Goal: Task Accomplishment & Management: Manage account settings

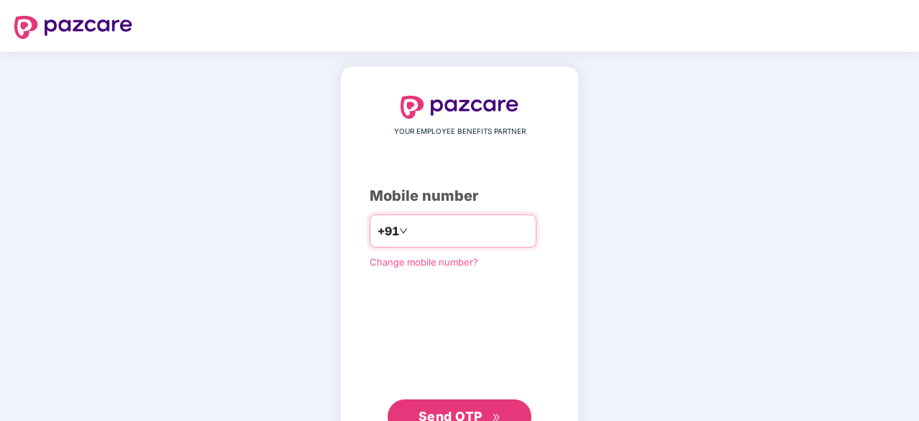
scroll to position [55, 0]
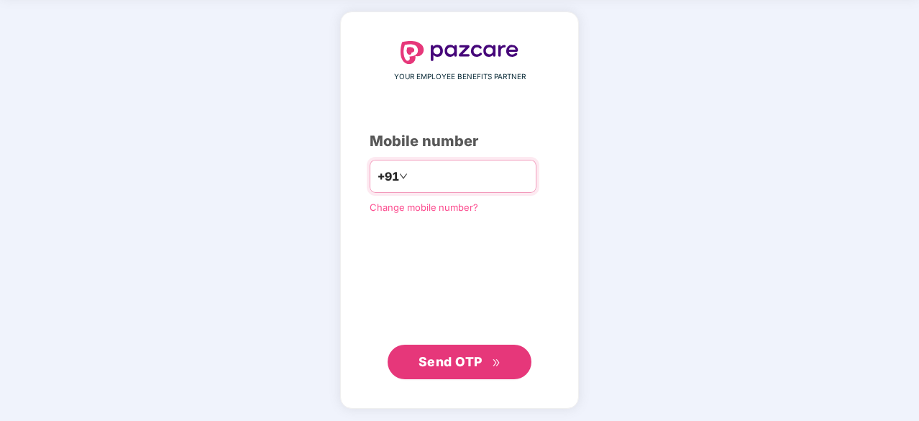
type input "**********"
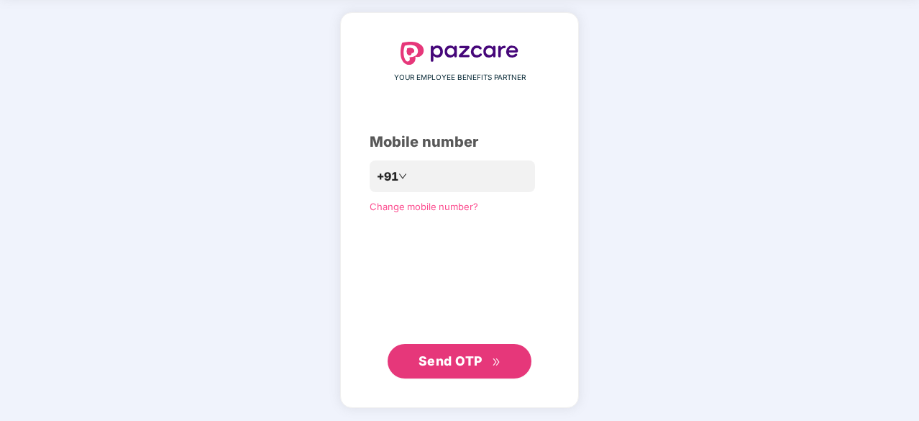
click at [475, 363] on span "Send OTP" at bounding box center [451, 360] width 64 height 15
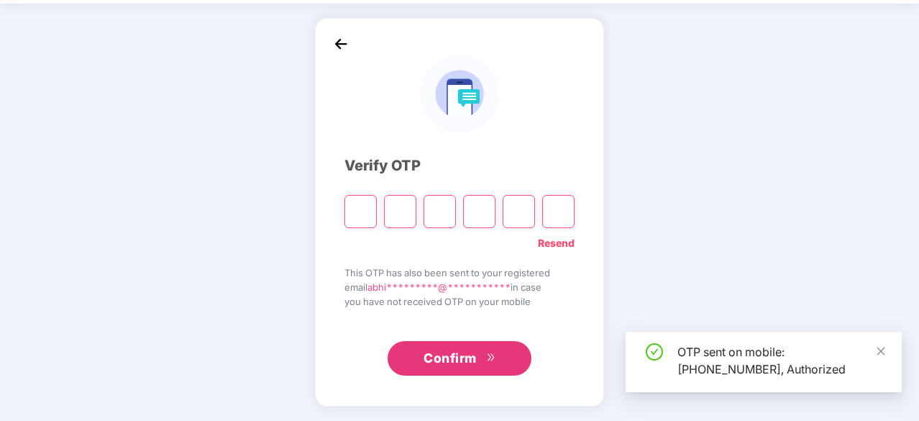
scroll to position [47, 0]
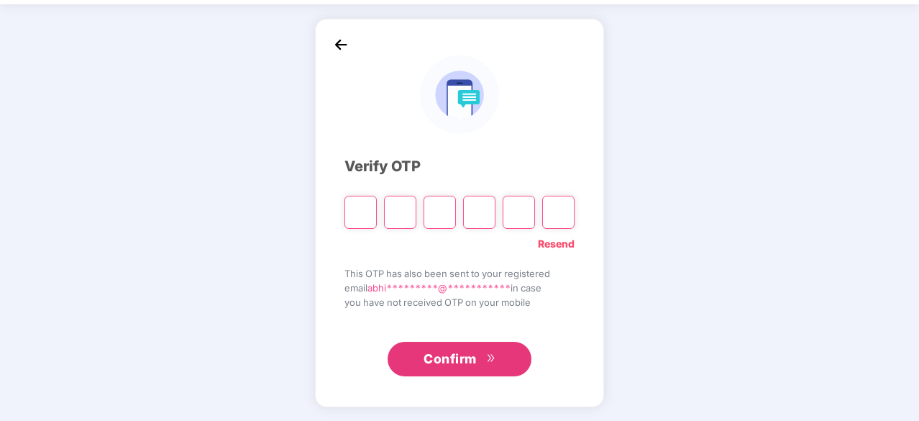
type input "*"
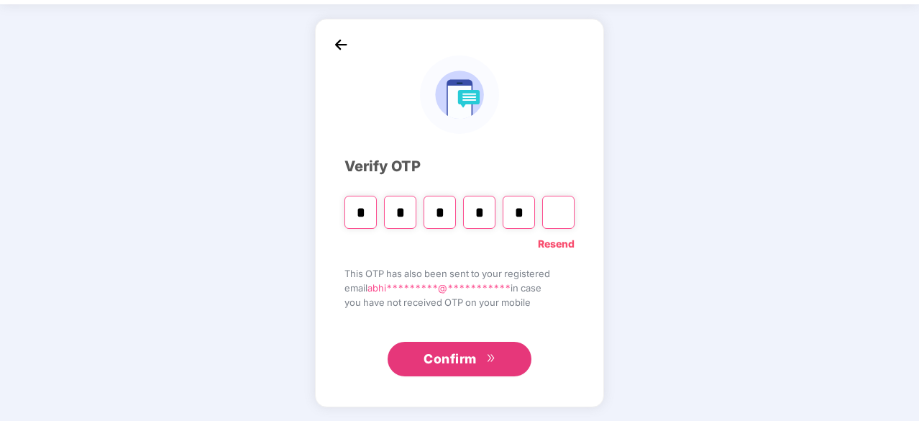
type input "*"
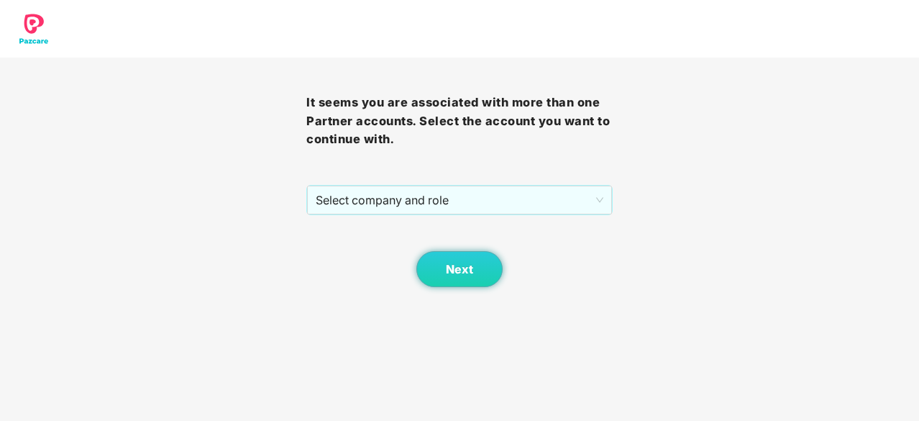
scroll to position [0, 0]
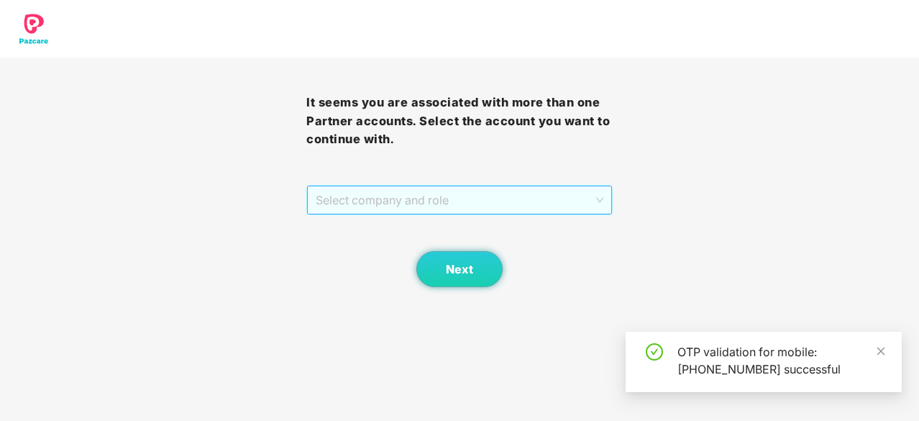
click at [498, 197] on span "Select company and role" at bounding box center [460, 199] width 288 height 27
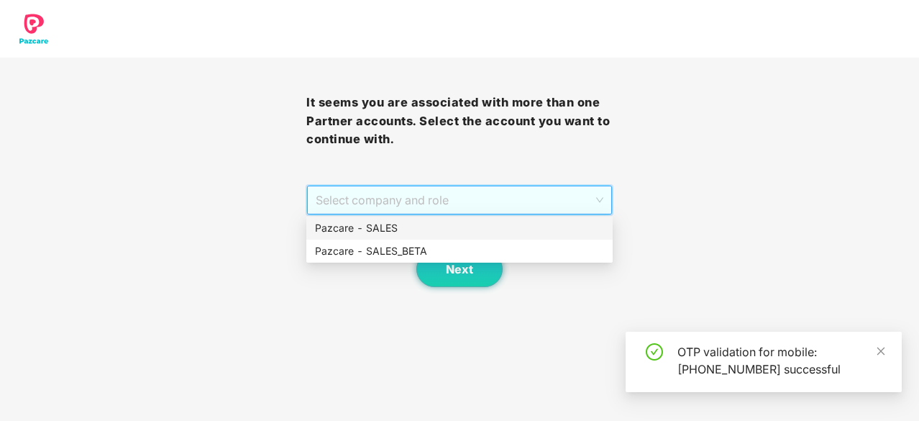
click at [450, 232] on div "Pazcare - SALES" at bounding box center [459, 228] width 289 height 16
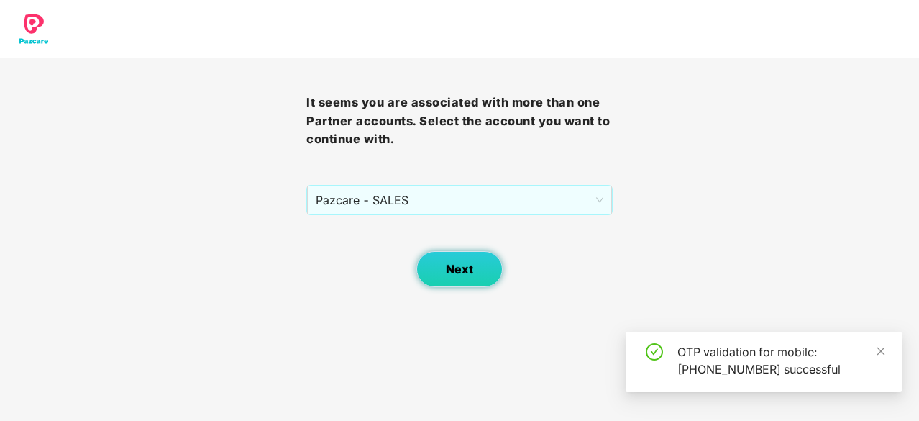
click at [450, 271] on span "Next" at bounding box center [459, 270] width 27 height 14
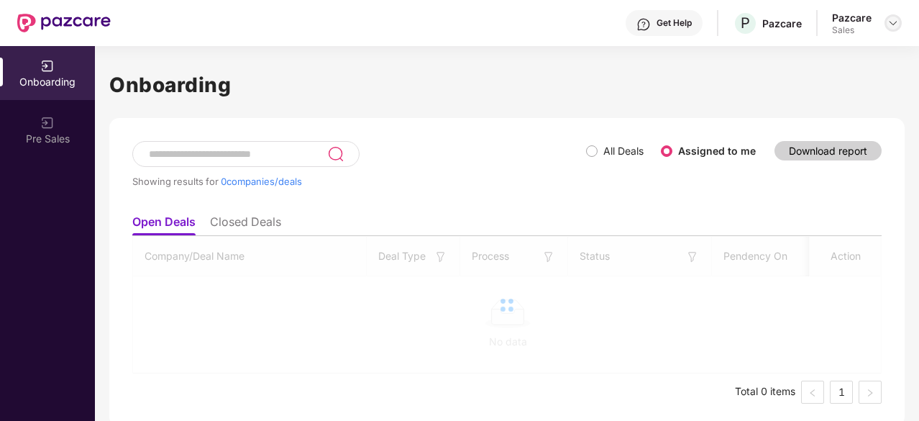
click at [888, 24] on img at bounding box center [894, 23] width 12 height 12
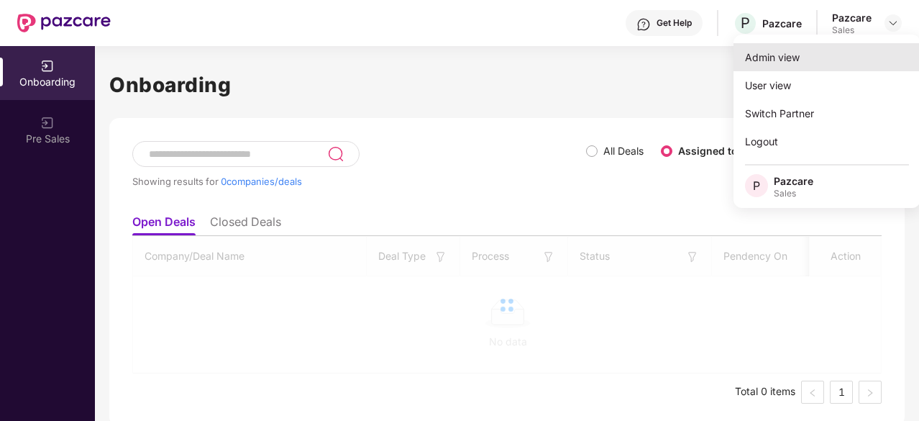
click at [842, 53] on div "Admin view" at bounding box center [827, 57] width 187 height 28
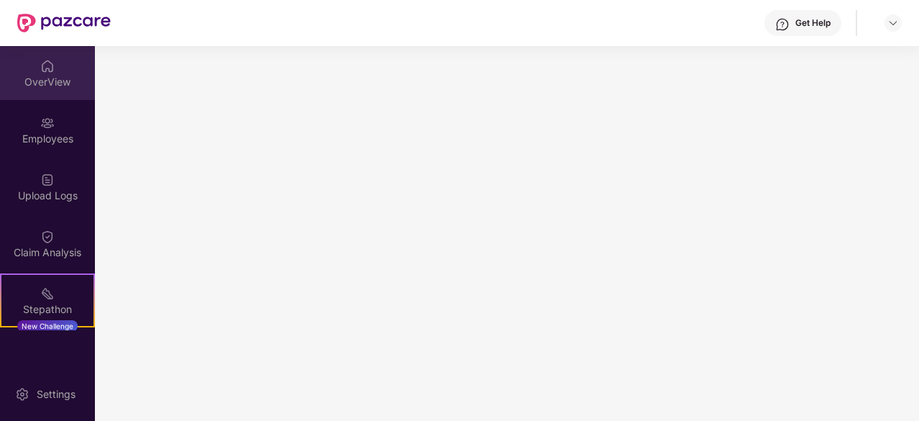
click at [48, 81] on div "OverView" at bounding box center [47, 82] width 95 height 14
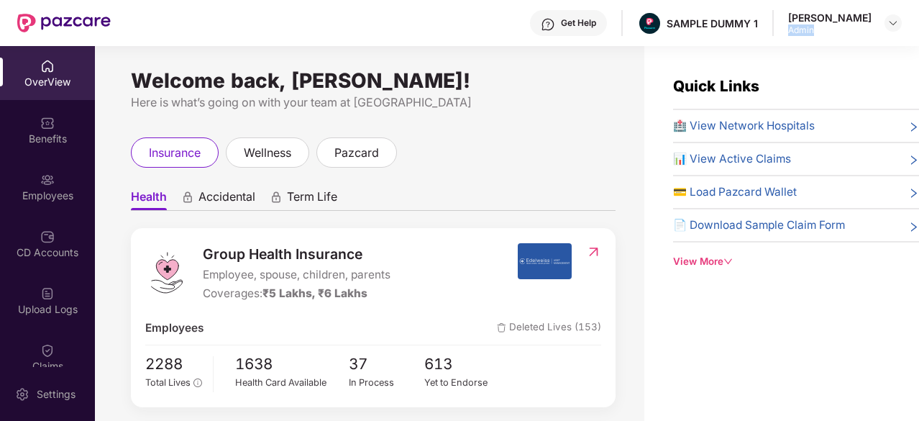
drag, startPoint x: 841, startPoint y: 31, endPoint x: 798, endPoint y: 27, distance: 42.6
click at [798, 27] on div "Admin" at bounding box center [829, 30] width 83 height 12
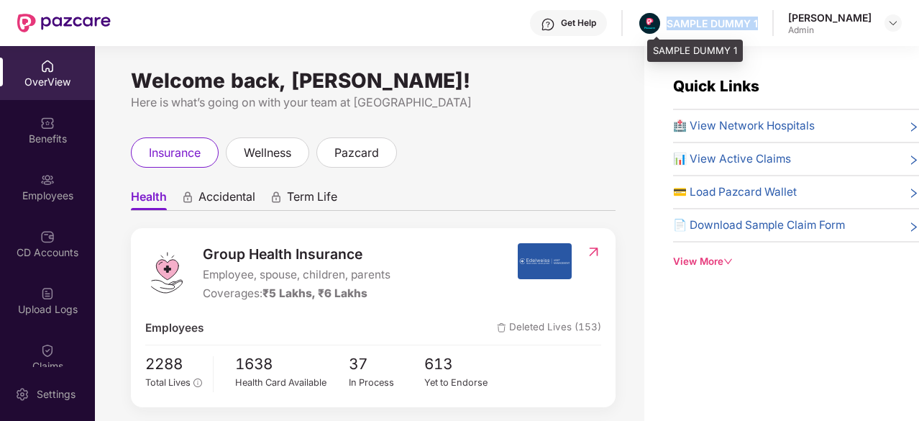
drag, startPoint x: 770, startPoint y: 21, endPoint x: 675, endPoint y: 22, distance: 95.0
click at [675, 22] on div "Get Help SAMPLE DUMMY 1 [PERSON_NAME] Admin" at bounding box center [506, 23] width 791 height 46
click at [555, 20] on img at bounding box center [548, 24] width 14 height 14
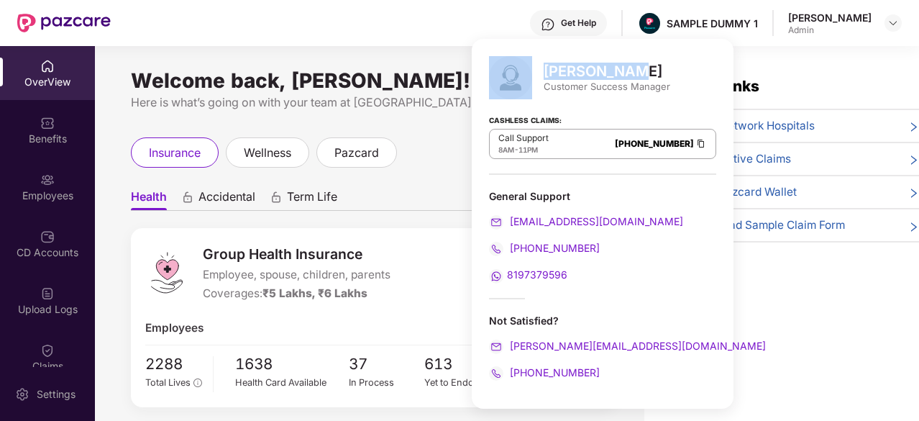
drag, startPoint x: 629, startPoint y: 70, endPoint x: 524, endPoint y: 69, distance: 105.7
click at [524, 69] on div "[PERSON_NAME] Customer Success Manager" at bounding box center [602, 77] width 227 height 43
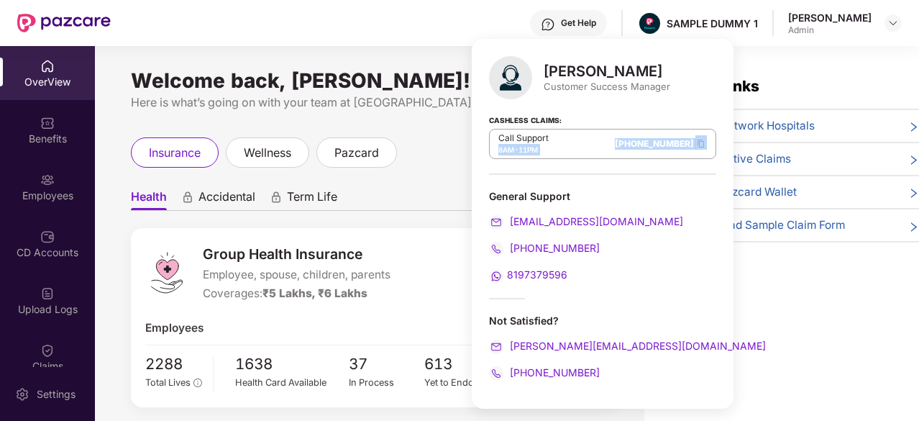
drag, startPoint x: 560, startPoint y: 140, endPoint x: 670, endPoint y: 143, distance: 110.8
click at [670, 143] on div "[PERSON_NAME] Customer Success Manager Cashless Claims: Call Support 8AM - 11PM…" at bounding box center [603, 224] width 262 height 370
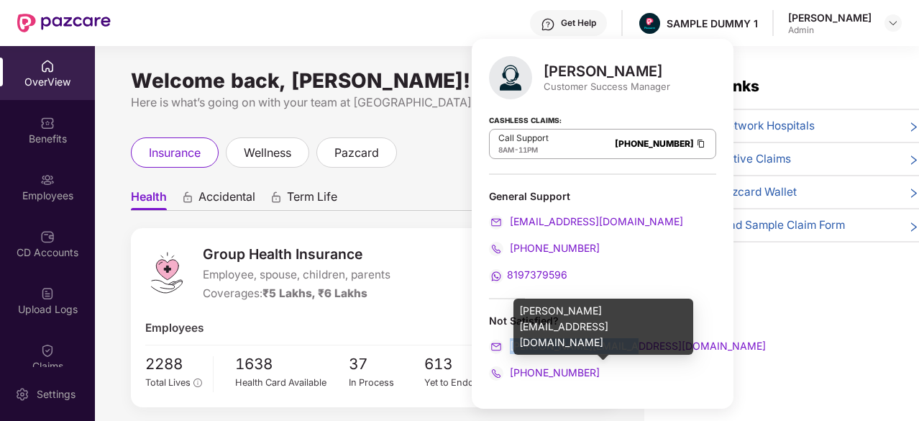
drag, startPoint x: 632, startPoint y: 340, endPoint x: 511, endPoint y: 345, distance: 121.0
click at [511, 345] on div "[PERSON_NAME][EMAIL_ADDRESS][DOMAIN_NAME]" at bounding box center [602, 346] width 227 height 16
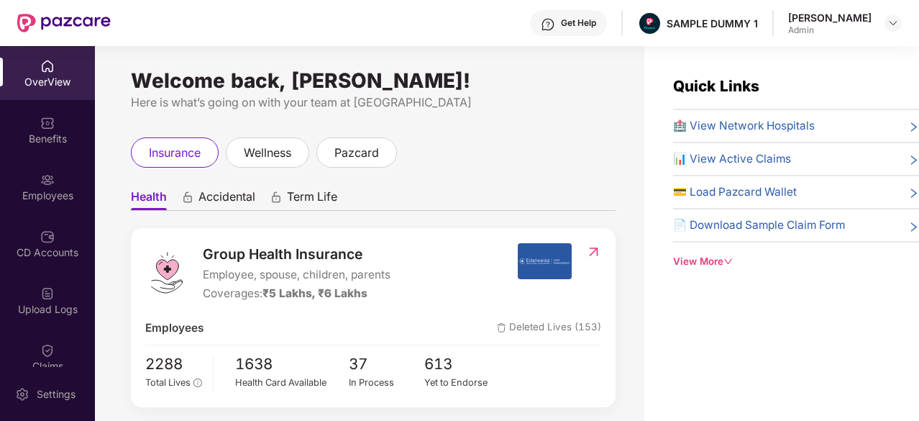
click at [406, 166] on div "insurance wellness pazcard" at bounding box center [373, 152] width 485 height 30
click at [304, 203] on span "Term Life" at bounding box center [312, 199] width 50 height 21
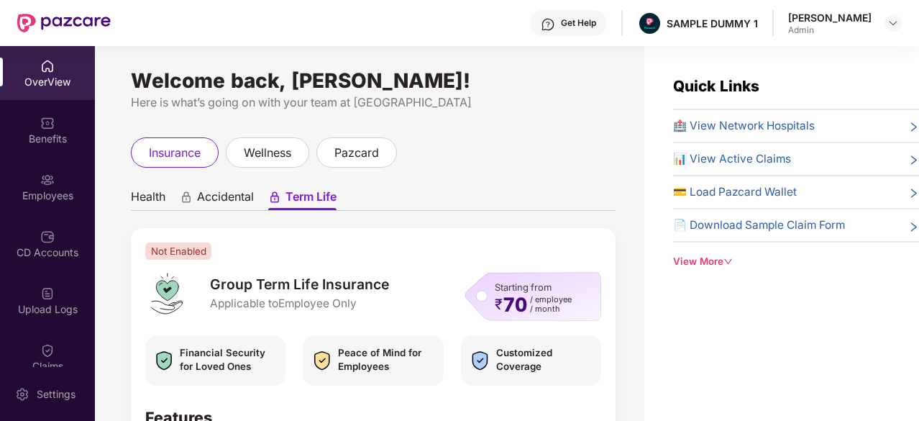
click at [151, 193] on span "Health" at bounding box center [148, 199] width 35 height 21
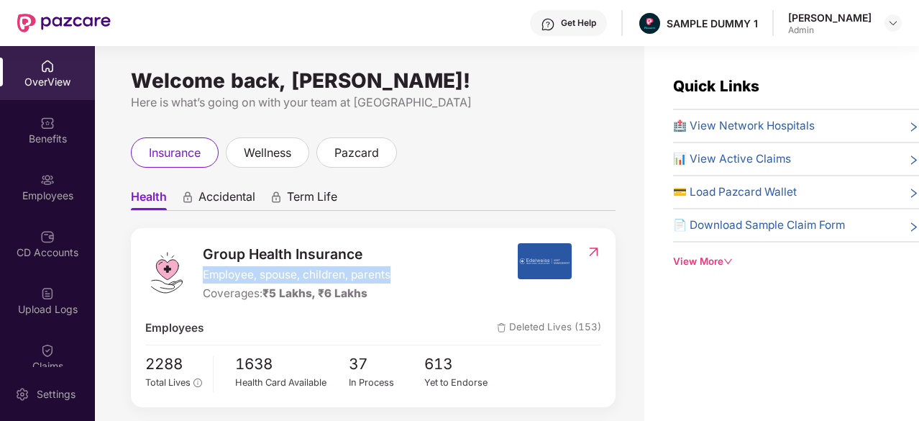
drag, startPoint x: 397, startPoint y: 267, endPoint x: 202, endPoint y: 279, distance: 195.3
click at [202, 279] on div "Group Health Insurance Employee, spouse, children, parents Coverages: ₹5 Lakhs,…" at bounding box center [331, 273] width 372 height 60
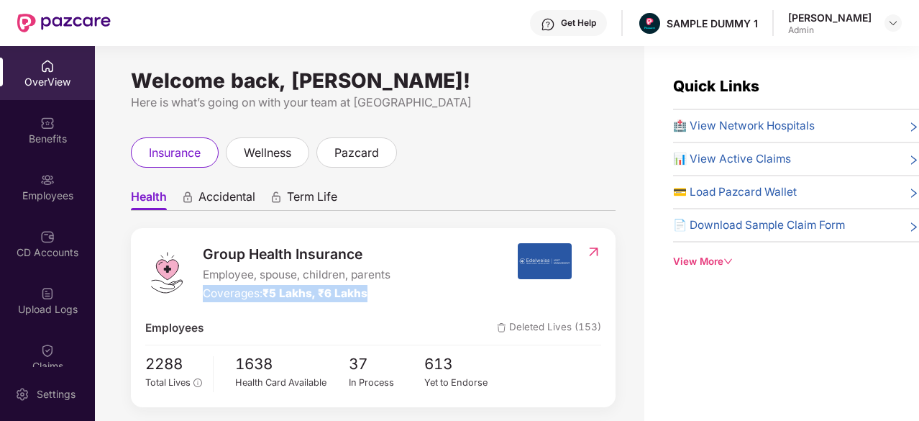
drag, startPoint x: 380, startPoint y: 293, endPoint x: 199, endPoint y: 296, distance: 180.6
click at [199, 296] on div "Group Health Insurance Employee, spouse, children, parents Coverages: ₹5 Lakhs,…" at bounding box center [331, 273] width 372 height 60
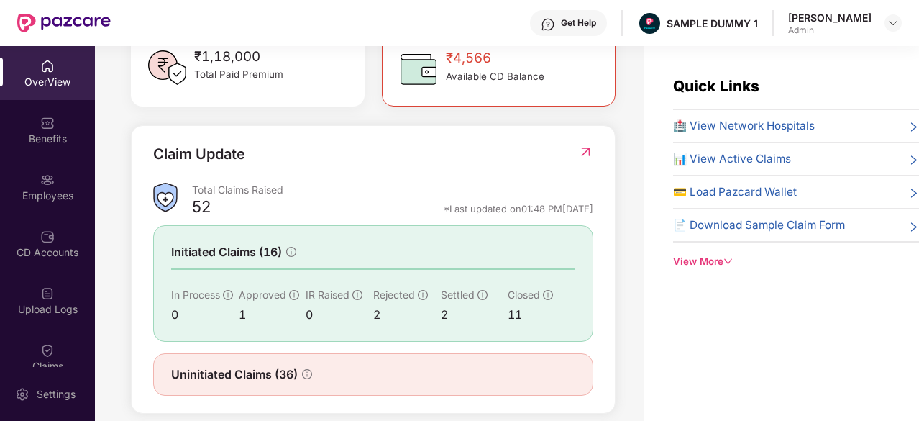
scroll to position [471, 0]
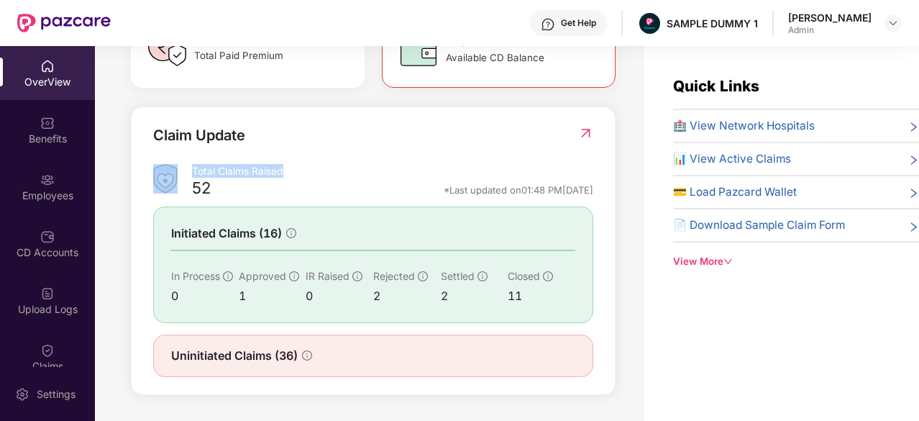
drag, startPoint x: 285, startPoint y: 181, endPoint x: 177, endPoint y: 184, distance: 107.9
click at [177, 184] on div "Total Claims Raised 52 *Last updated on 01:48 PM[DATE]" at bounding box center [373, 183] width 440 height 38
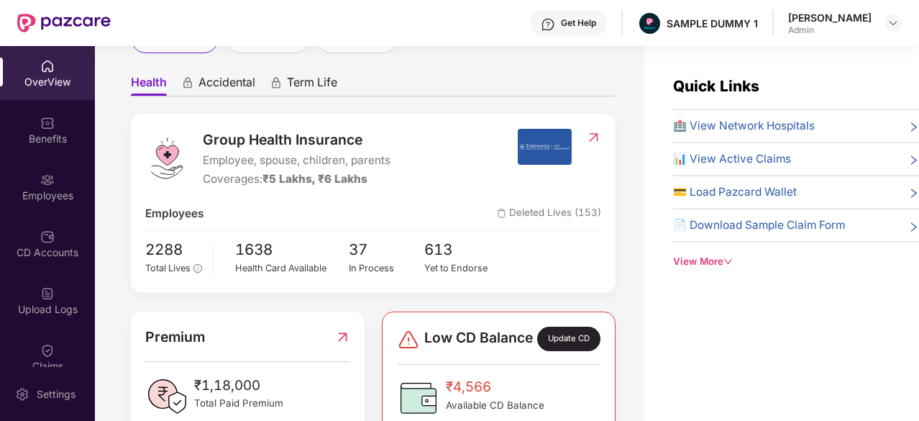
scroll to position [61, 0]
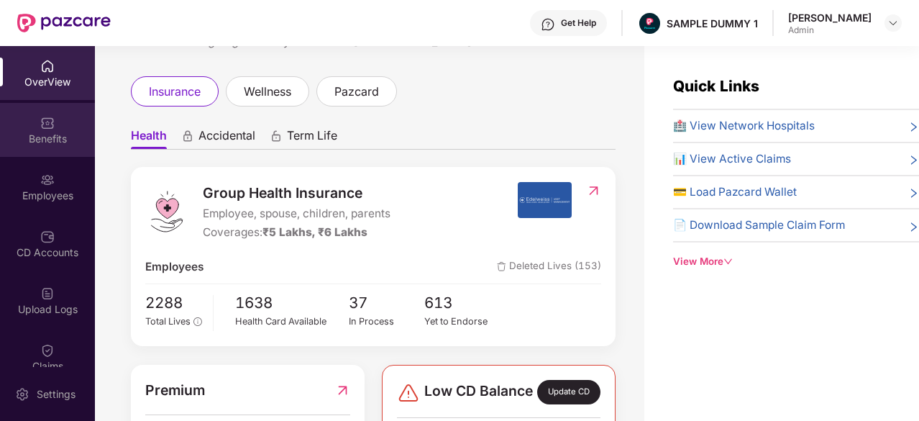
click at [45, 156] on div "Benefits" at bounding box center [47, 130] width 95 height 54
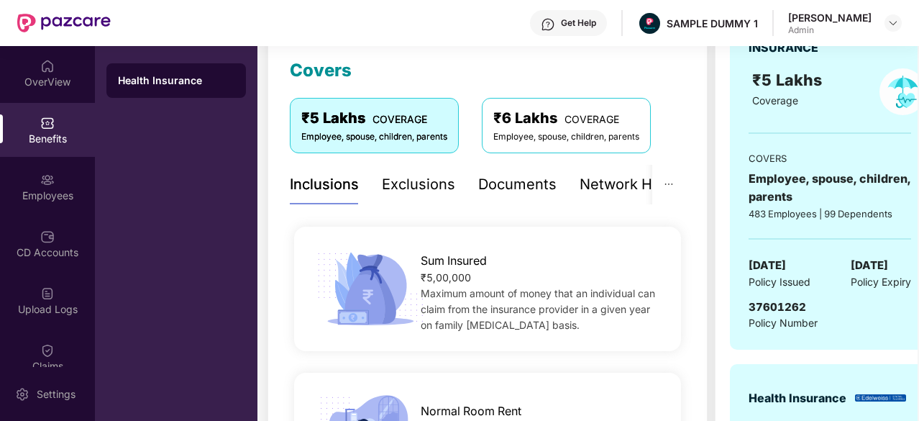
scroll to position [198, 0]
click at [424, 183] on div "Exclusions" at bounding box center [418, 185] width 73 height 22
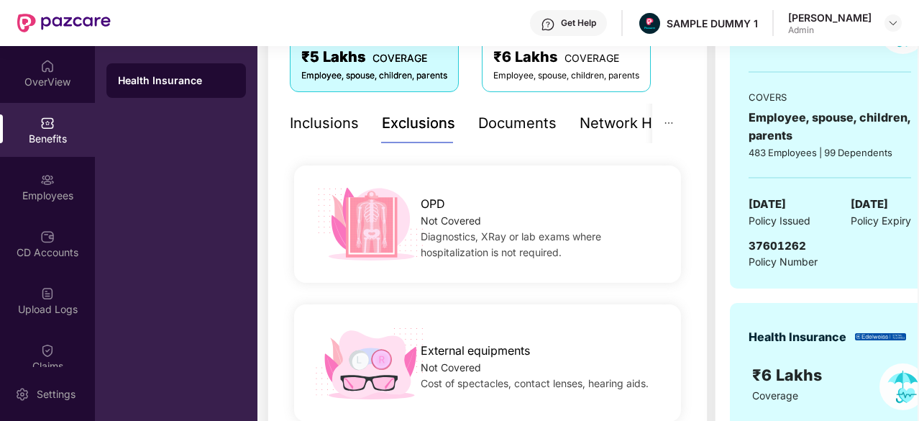
scroll to position [259, 0]
click at [516, 128] on div "Documents" at bounding box center [517, 124] width 78 height 22
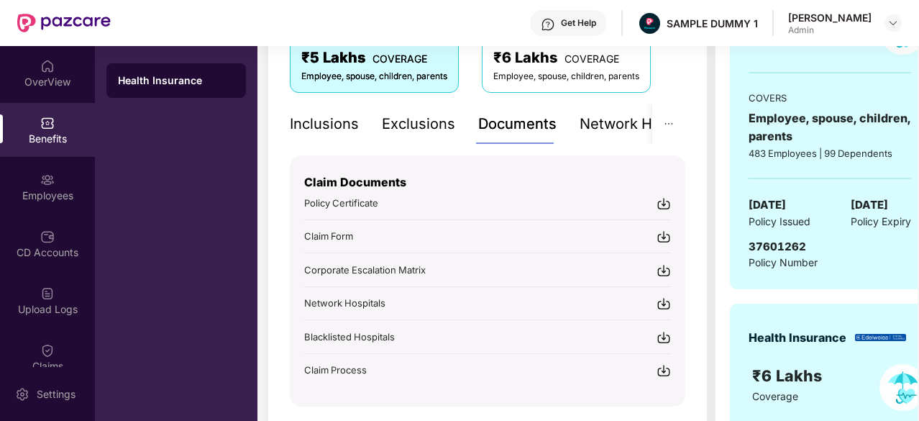
click at [667, 206] on img at bounding box center [664, 203] width 14 height 14
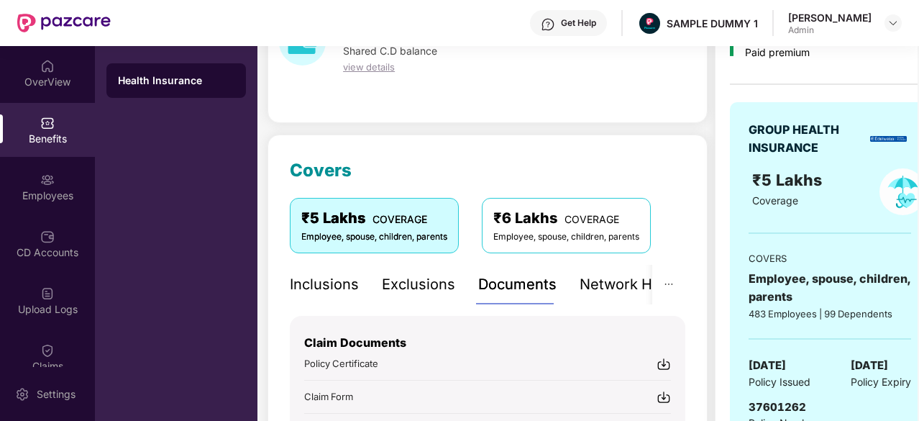
scroll to position [98, 0]
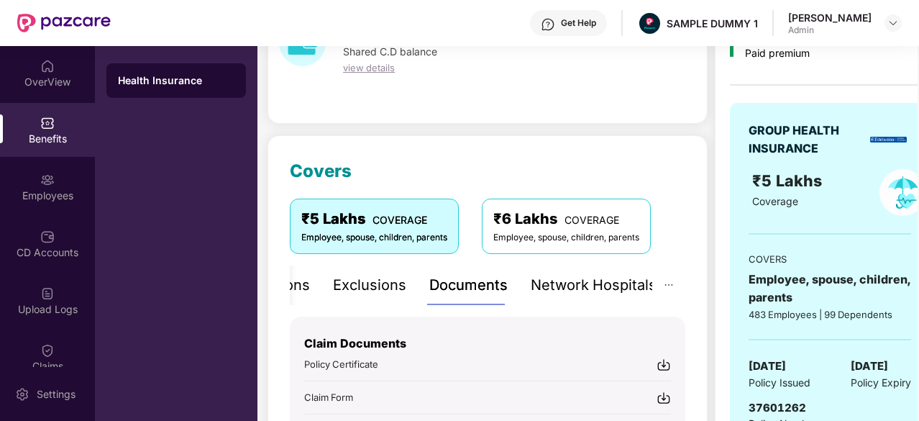
click at [611, 291] on div "Network Hospitals" at bounding box center [594, 285] width 126 height 22
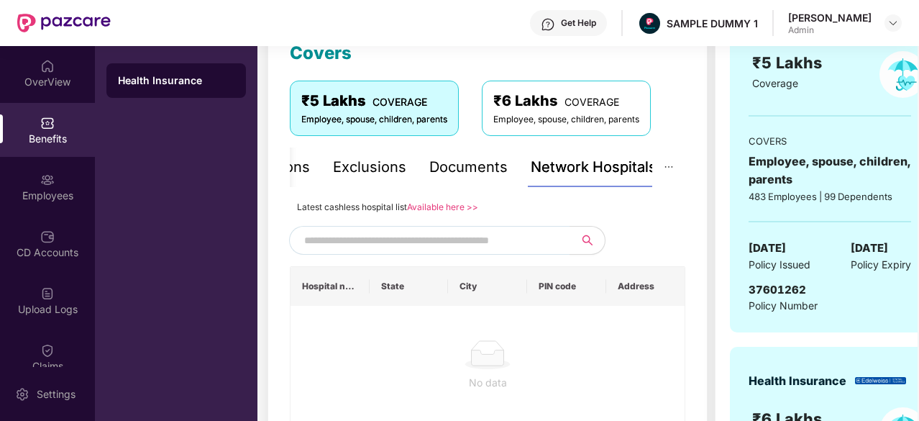
scroll to position [219, 0]
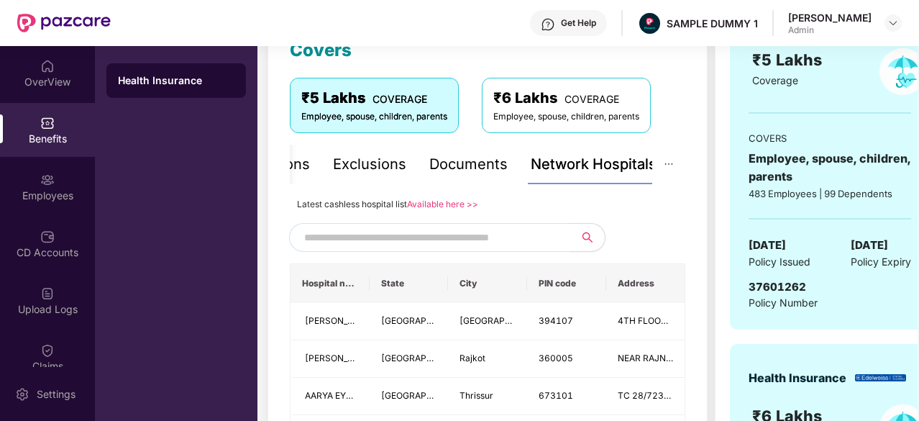
click at [361, 237] on input "text" at bounding box center [427, 238] width 246 height 22
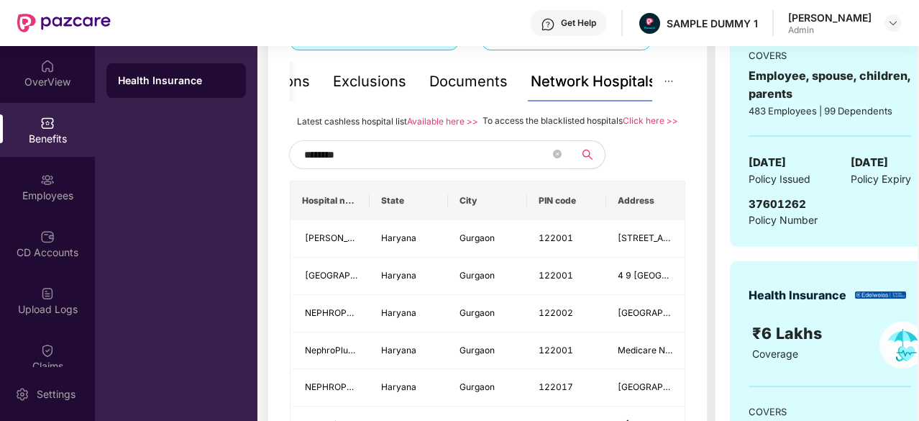
scroll to position [303, 0]
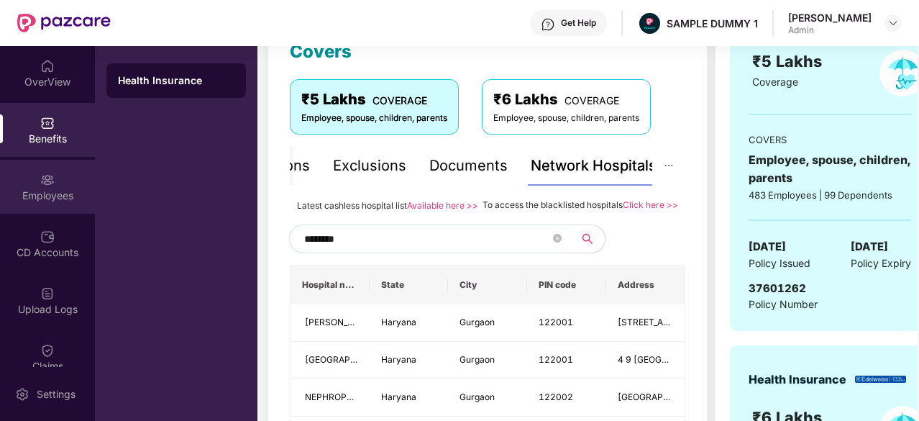
type input "********"
click at [33, 186] on div "Employees" at bounding box center [47, 187] width 95 height 54
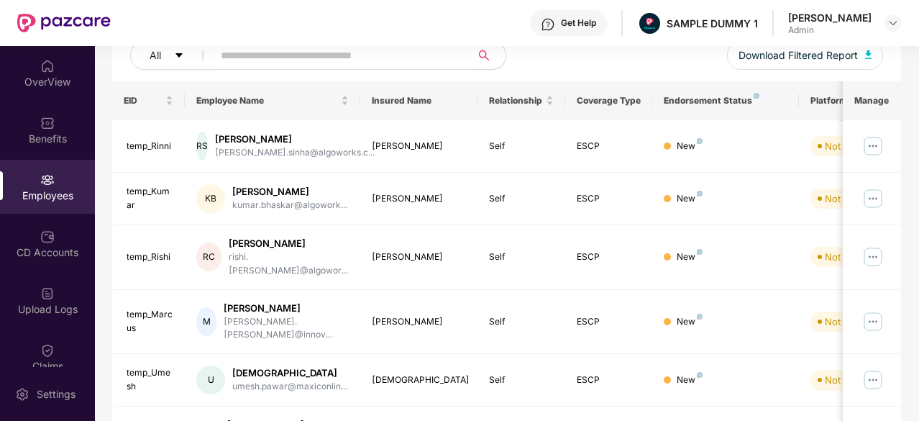
scroll to position [0, 0]
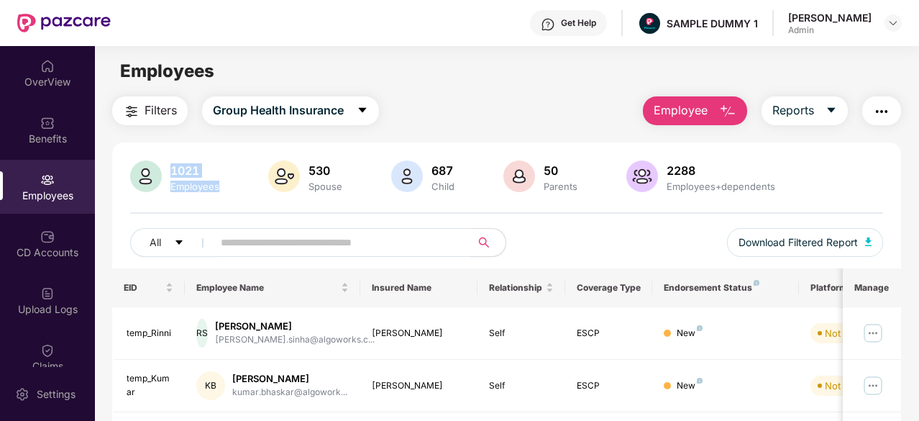
drag, startPoint x: 233, startPoint y: 188, endPoint x: 164, endPoint y: 169, distance: 71.5
click at [164, 169] on div "1021 Employees 530 Spouse 687 Child [DEMOGRAPHIC_DATA] Parents 2288 Employees+d…" at bounding box center [506, 177] width 753 height 35
click at [695, 109] on span "Employee" at bounding box center [681, 110] width 54 height 18
click at [796, 114] on span "Reports" at bounding box center [794, 110] width 42 height 18
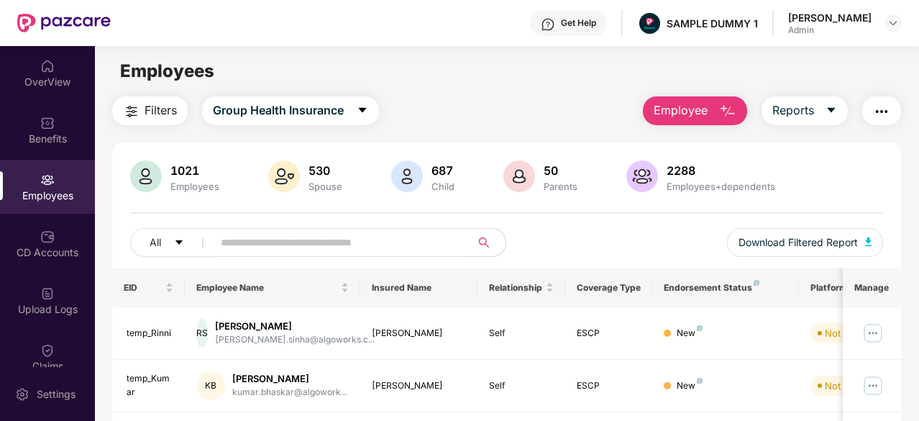
click at [542, 100] on div "Filters Group Health Insurance Employee Reports" at bounding box center [506, 110] width 789 height 29
click at [56, 217] on div "CD Accounts" at bounding box center [47, 244] width 95 height 54
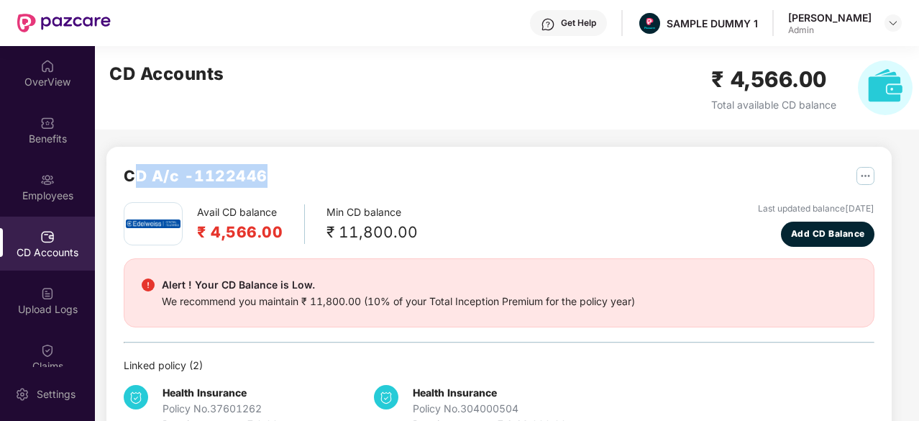
drag, startPoint x: 273, startPoint y: 178, endPoint x: 132, endPoint y: 187, distance: 141.3
click at [132, 187] on div "CD A/c - 1122446" at bounding box center [499, 183] width 751 height 38
click at [853, 227] on span "Add CD Balance" at bounding box center [828, 234] width 74 height 14
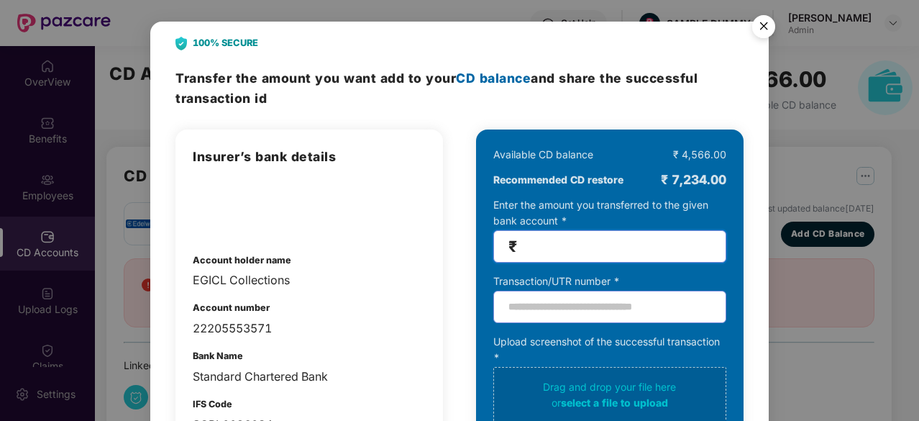
click at [535, 240] on input "number" at bounding box center [615, 246] width 191 height 17
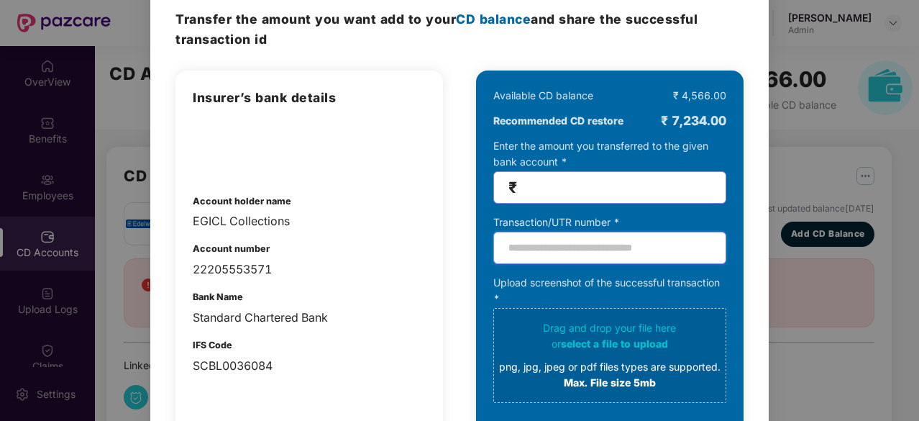
click at [535, 240] on input "text" at bounding box center [609, 248] width 233 height 32
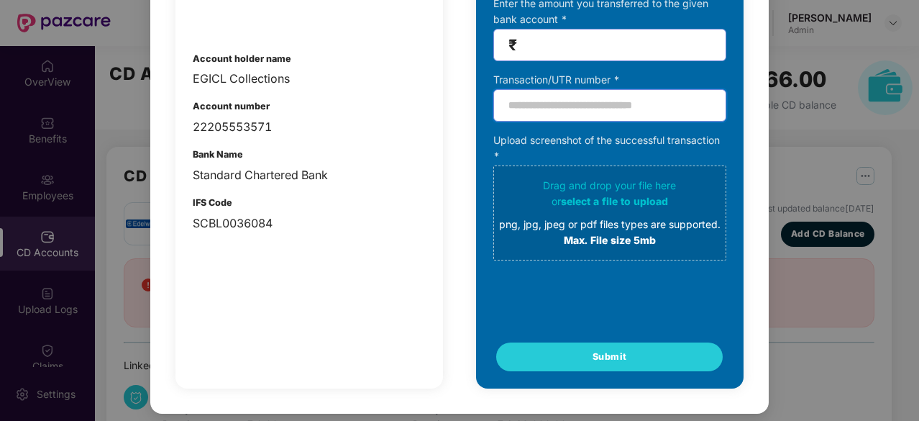
scroll to position [0, 0]
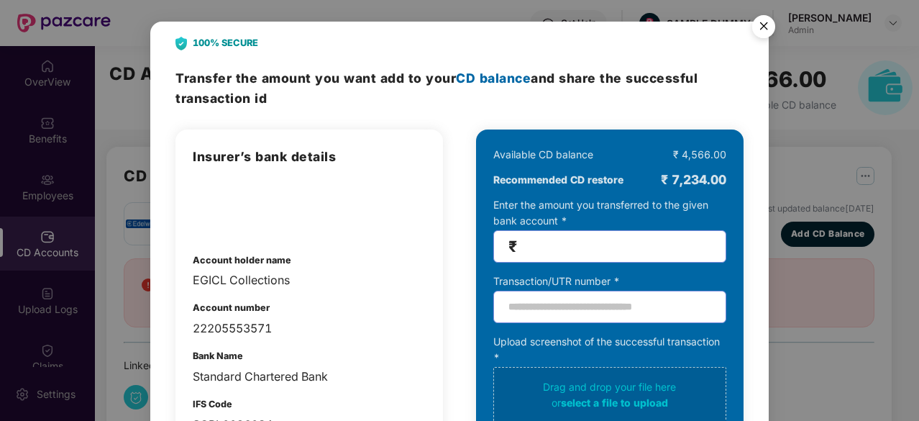
click at [758, 17] on img "Close" at bounding box center [764, 29] width 40 height 40
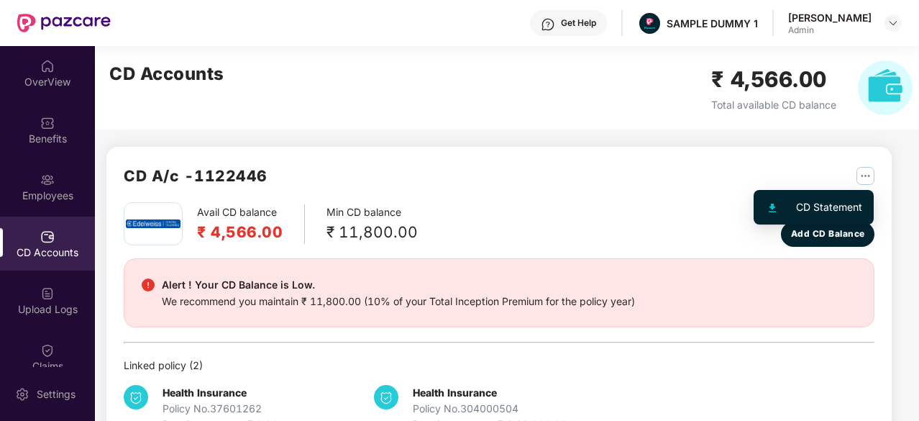
click at [866, 174] on img "button" at bounding box center [866, 176] width 18 height 18
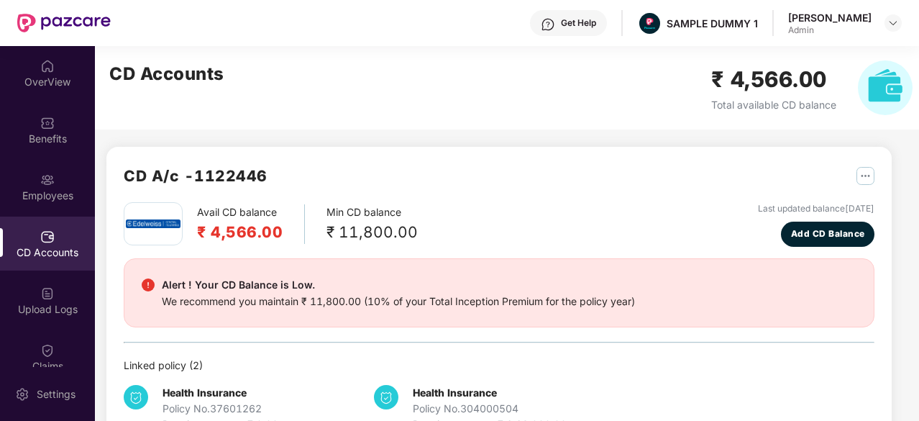
click at [575, 217] on div "Avail CD balance ₹ 4,566.00 Min CD balance ₹ 11,800.00 Last updated balance [DA…" at bounding box center [499, 224] width 751 height 45
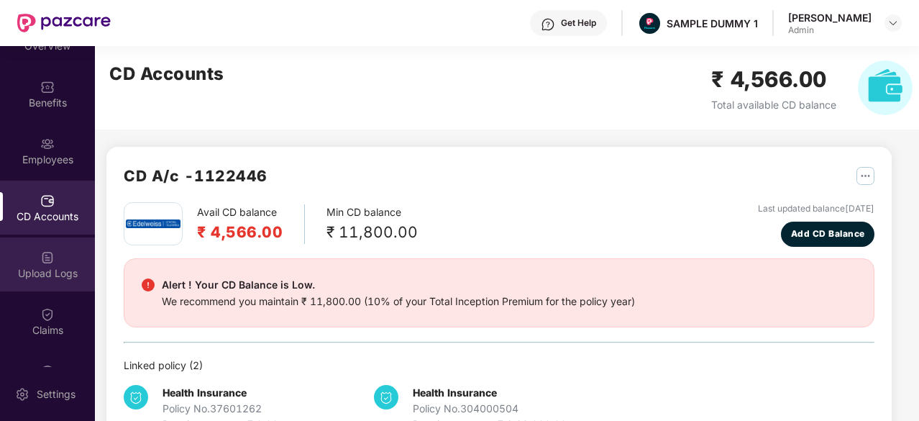
scroll to position [86, 0]
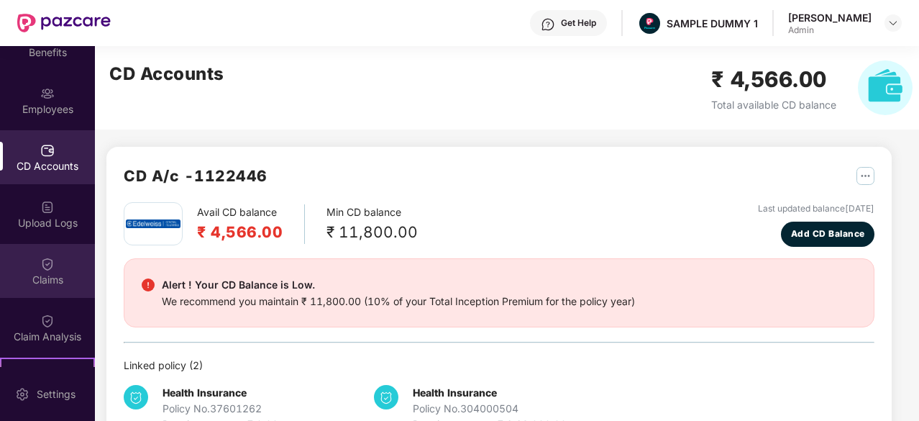
click at [48, 281] on div "Claims" at bounding box center [47, 280] width 95 height 14
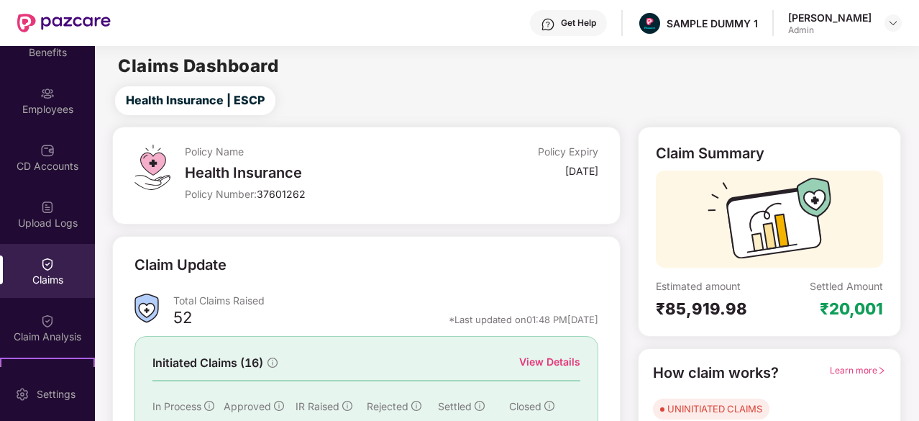
scroll to position [141, 0]
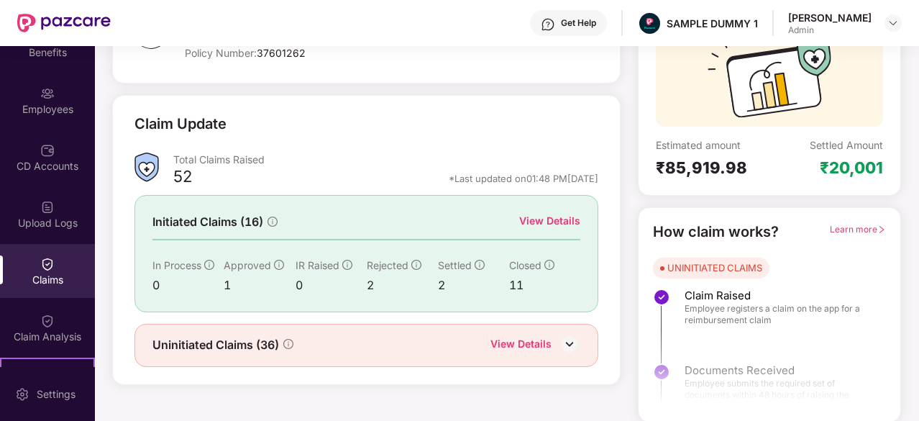
click at [552, 222] on div "View Details" at bounding box center [549, 221] width 61 height 16
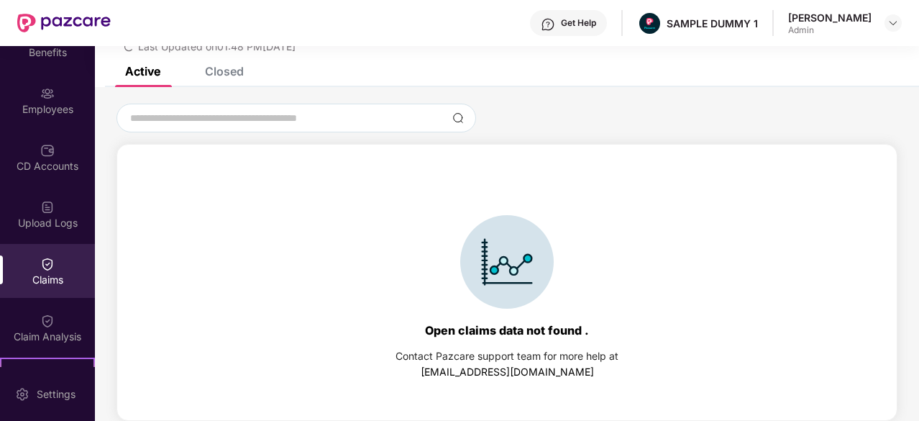
click at [231, 72] on div "Closed" at bounding box center [224, 71] width 39 height 14
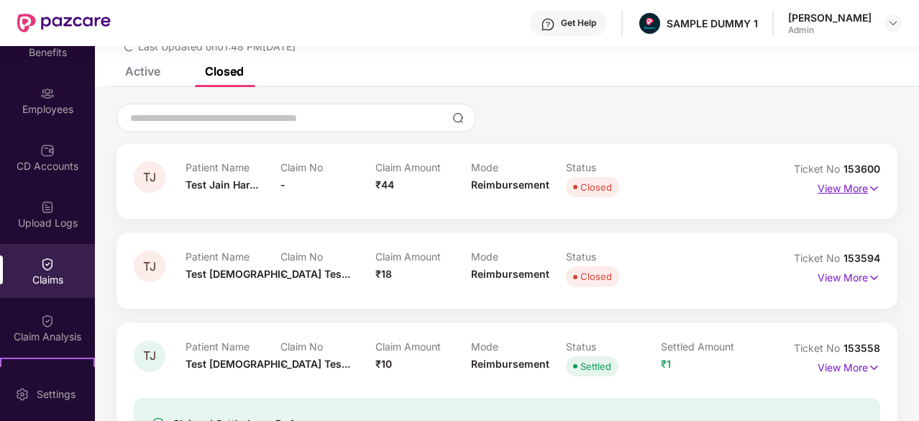
click at [860, 189] on p "View More" at bounding box center [849, 186] width 63 height 19
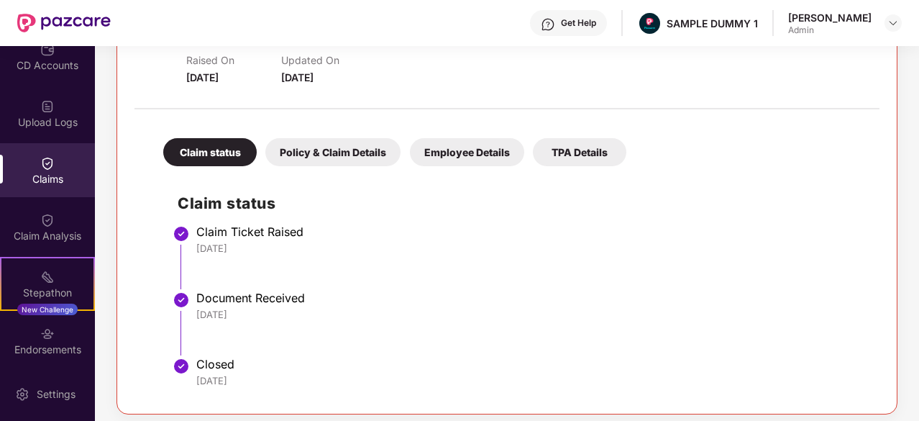
scroll to position [0, 0]
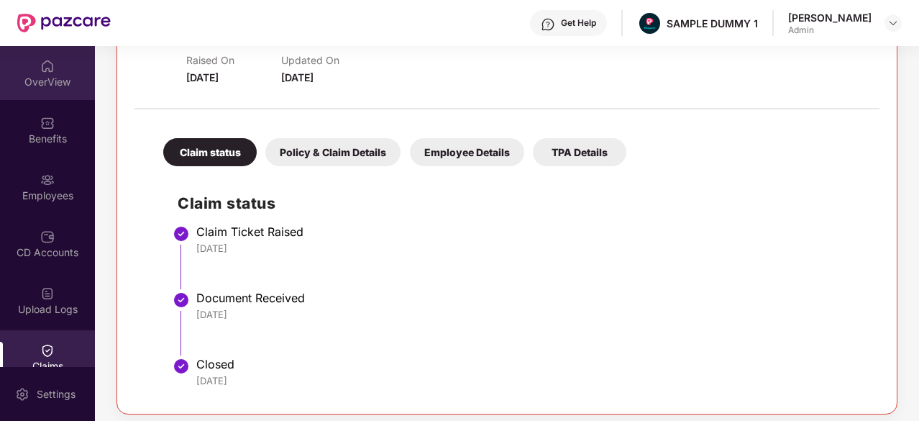
click at [28, 71] on div "OverView" at bounding box center [47, 73] width 95 height 54
